Goal: Task Accomplishment & Management: Manage account settings

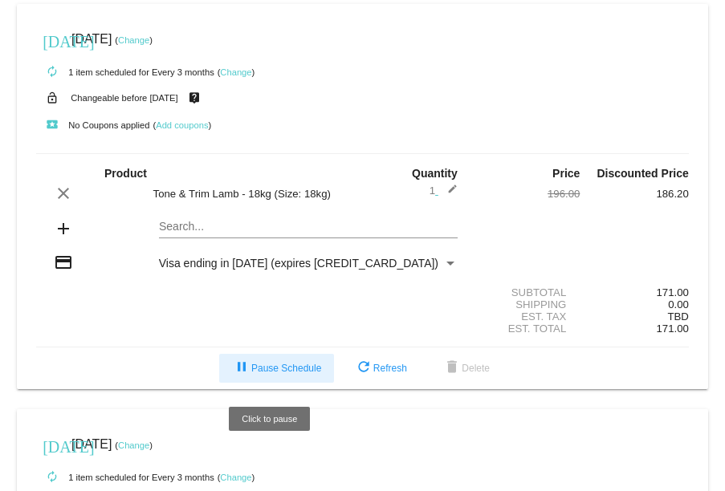
click at [279, 370] on span "pause Pause Schedule" at bounding box center [276, 368] width 89 height 11
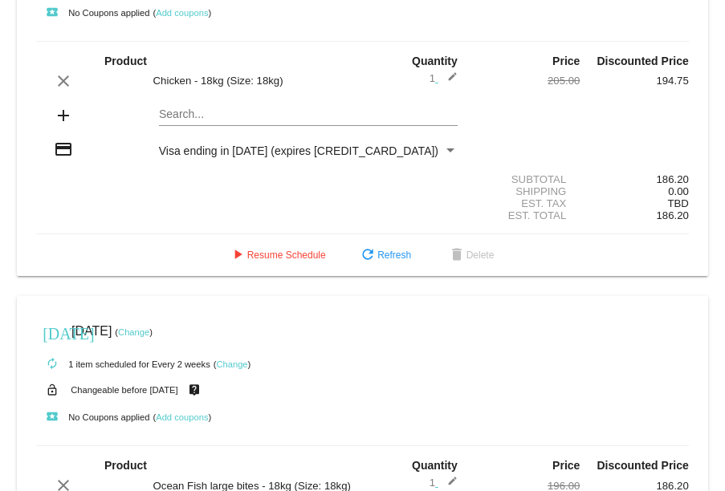
scroll to position [535, 0]
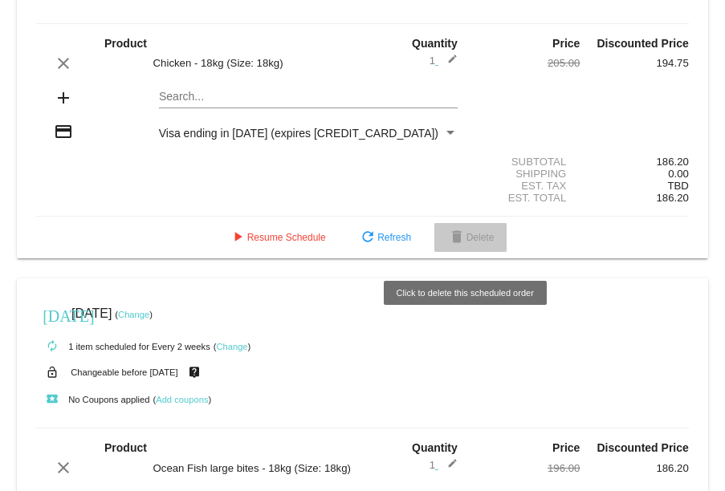
click at [467, 243] on span "delete Delete" at bounding box center [470, 237] width 47 height 11
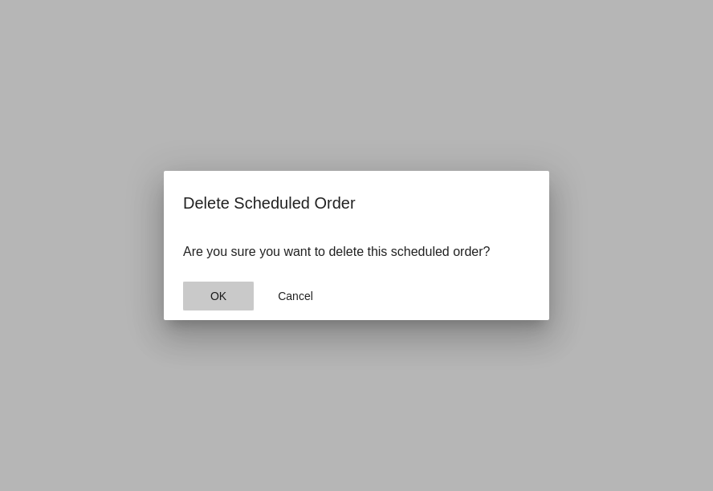
click at [222, 295] on span "OK" at bounding box center [218, 296] width 16 height 13
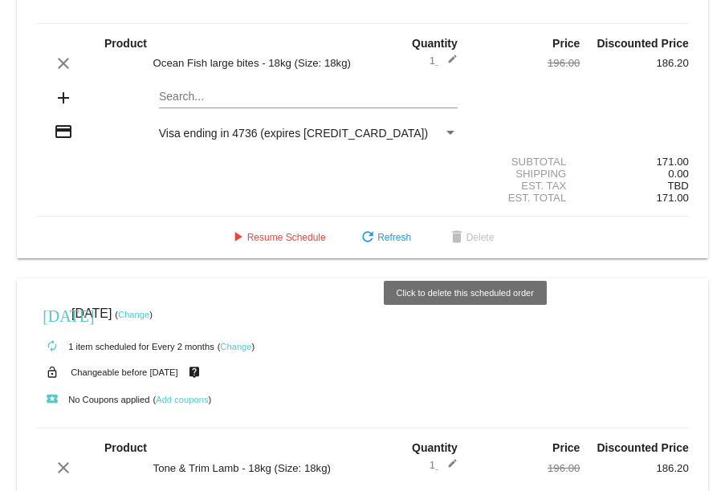
scroll to position [126, 0]
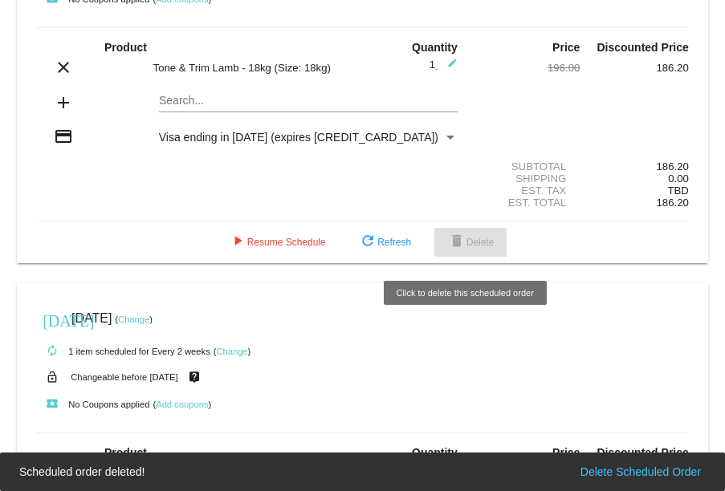
click at [465, 248] on span "delete Delete" at bounding box center [470, 242] width 47 height 11
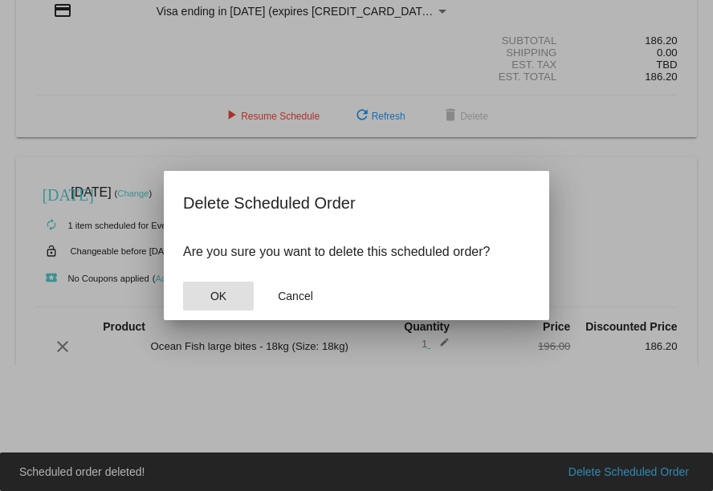
click at [224, 295] on span "OK" at bounding box center [218, 296] width 16 height 13
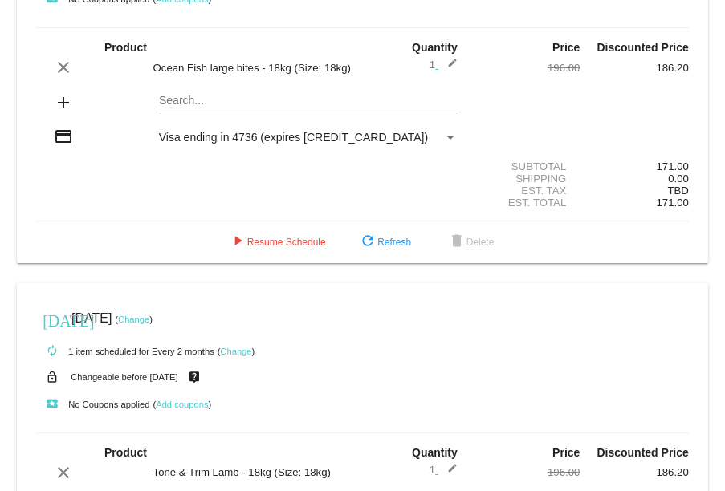
scroll to position [0, 0]
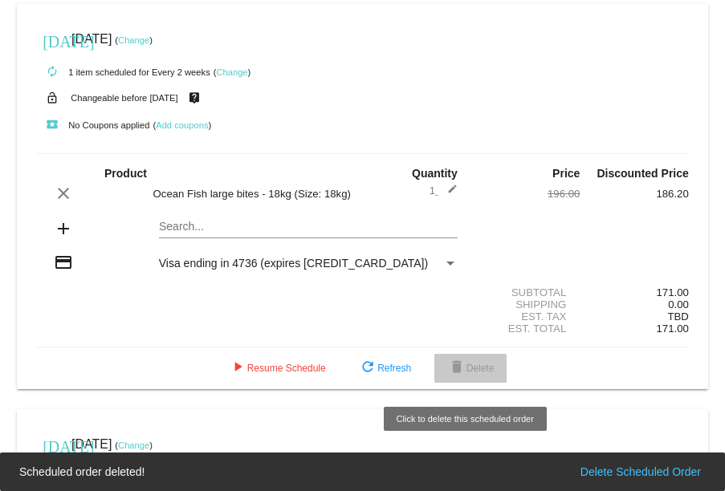
click at [478, 366] on button "delete Delete" at bounding box center [470, 368] width 73 height 29
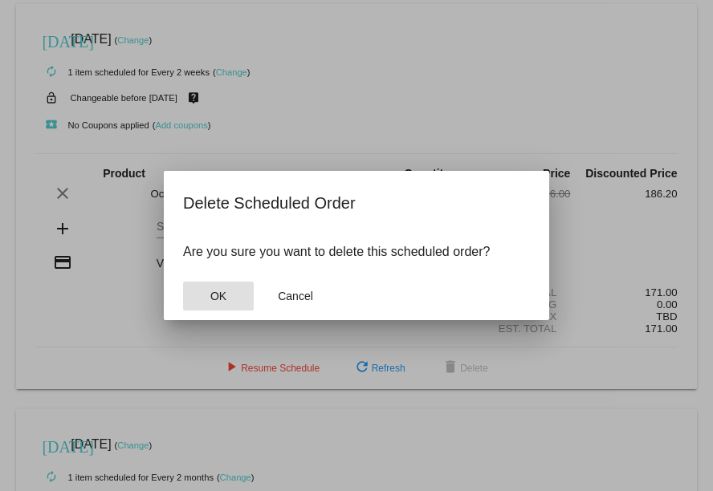
click at [233, 297] on button "OK" at bounding box center [218, 296] width 71 height 29
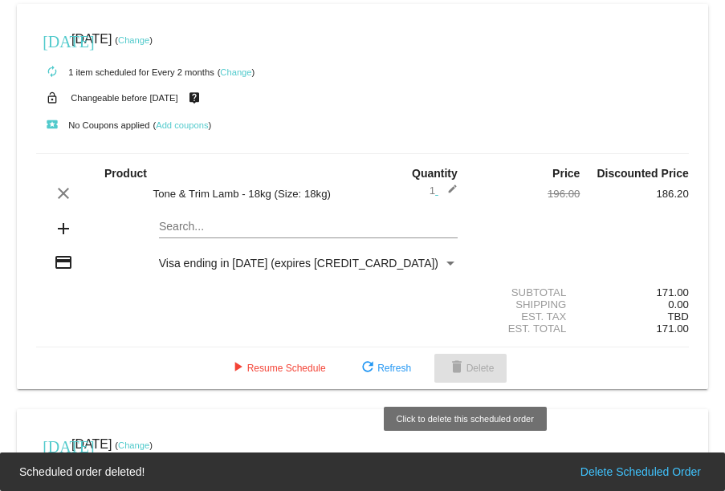
click at [469, 374] on span "delete Delete" at bounding box center [470, 368] width 47 height 11
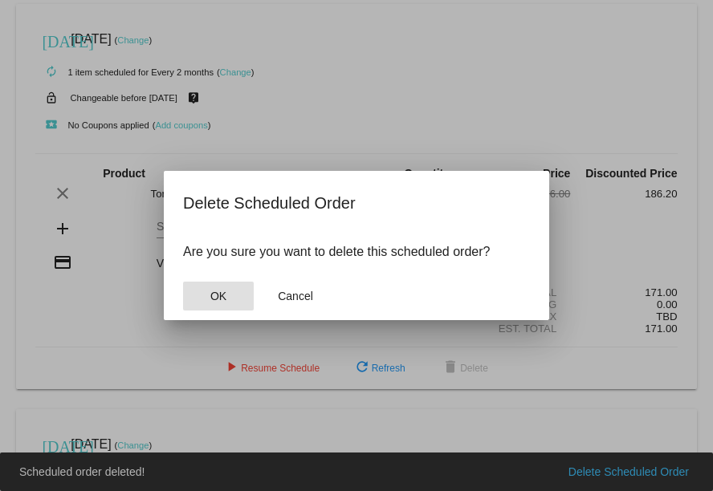
click at [219, 302] on span "OK" at bounding box center [218, 296] width 16 height 13
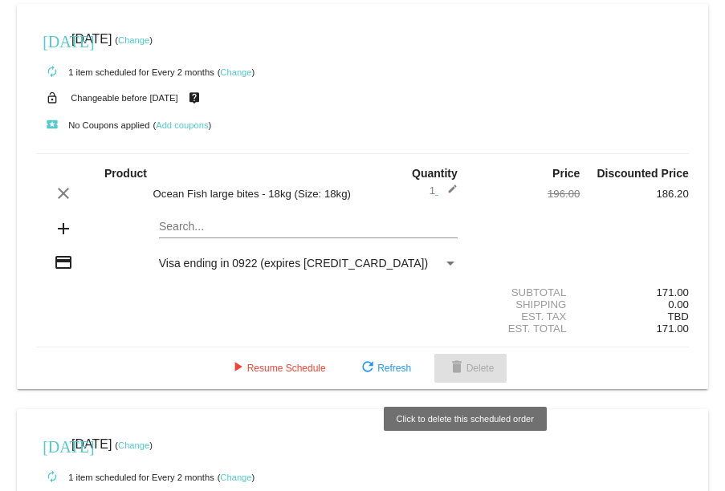
click at [467, 374] on span "delete Delete" at bounding box center [470, 368] width 47 height 11
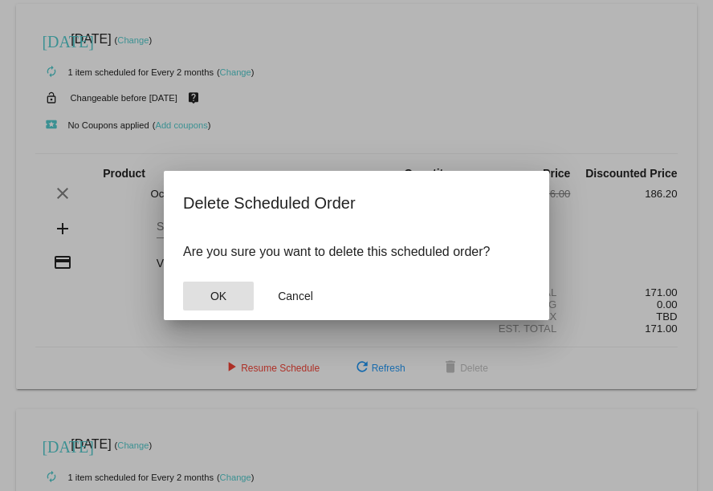
click at [220, 295] on span "OK" at bounding box center [218, 296] width 16 height 13
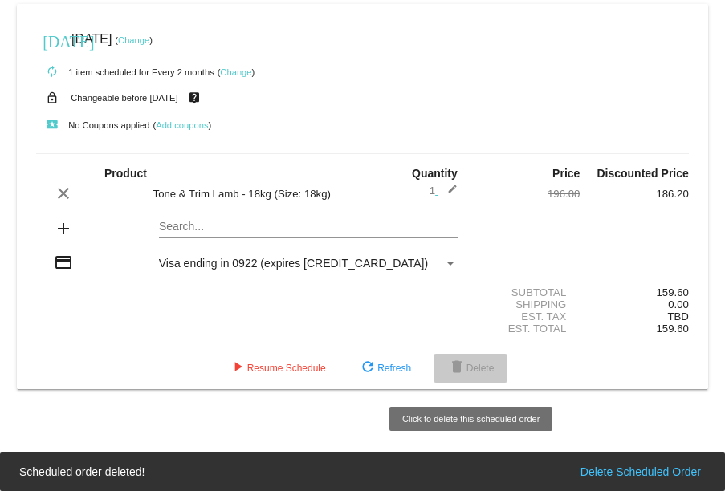
click at [476, 374] on span "delete Delete" at bounding box center [470, 368] width 47 height 11
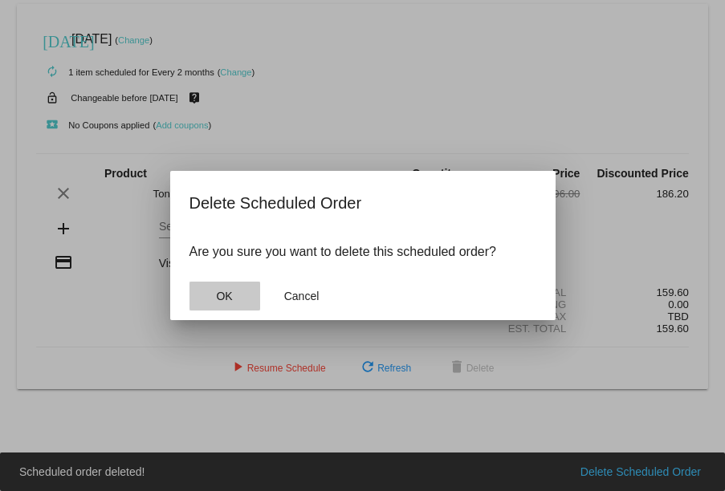
click at [214, 292] on button "OK" at bounding box center [224, 296] width 71 height 29
